Goal: Information Seeking & Learning: Learn about a topic

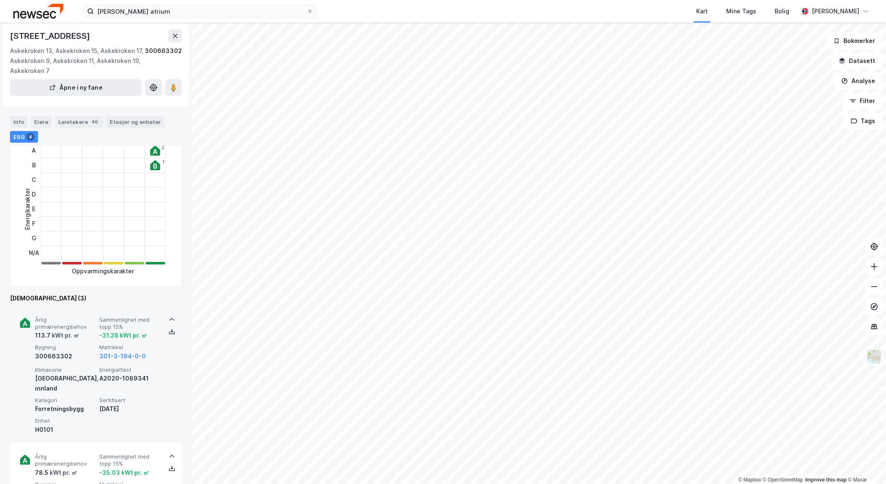
scroll to position [231, 0]
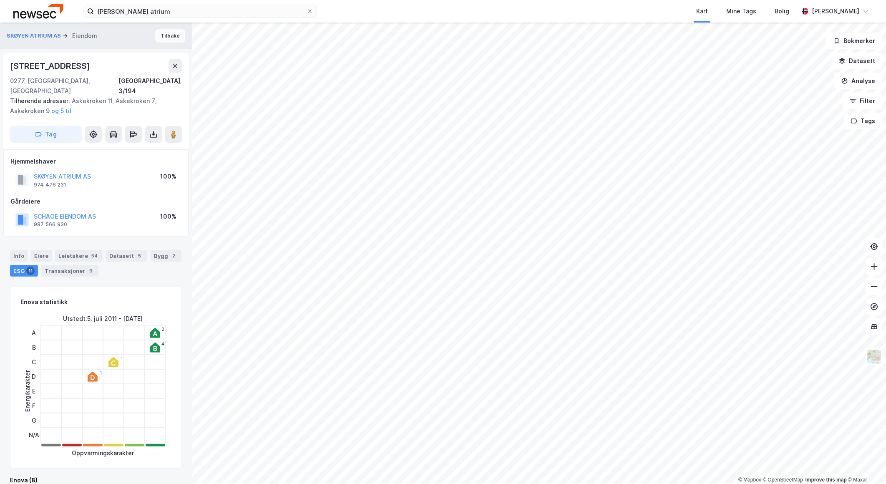
click at [168, 36] on button "Tilbake" at bounding box center [170, 35] width 30 height 13
